Goal: Find specific page/section: Find specific page/section

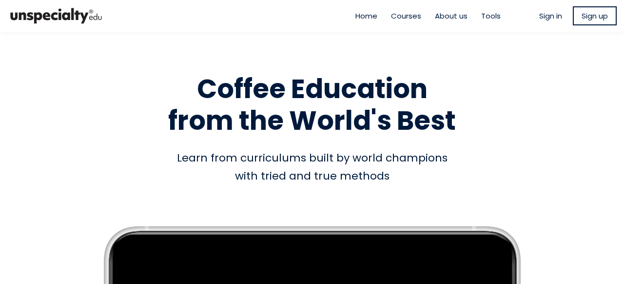
click at [544, 17] on span "Sign in" at bounding box center [551, 15] width 23 height 11
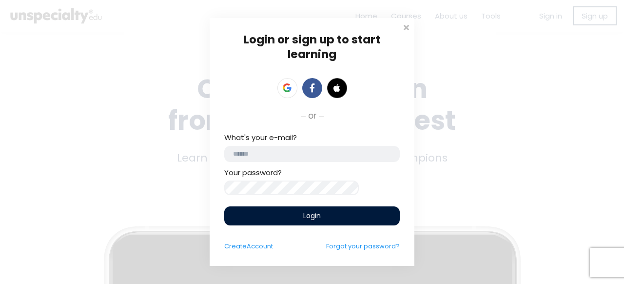
click at [284, 148] on input "email" at bounding box center [312, 154] width 176 height 16
type input "**********"
click at [288, 83] on icon at bounding box center [287, 87] width 9 height 9
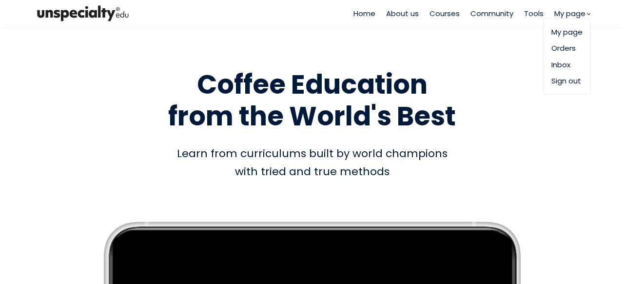
click at [561, 49] on link "Orders" at bounding box center [567, 47] width 31 height 11
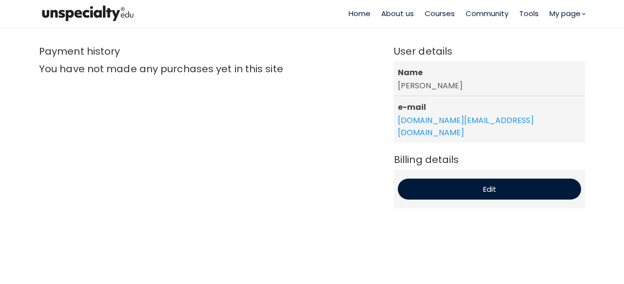
click at [438, 12] on span "Courses" at bounding box center [440, 13] width 30 height 11
